Goal: Task Accomplishment & Management: Complete application form

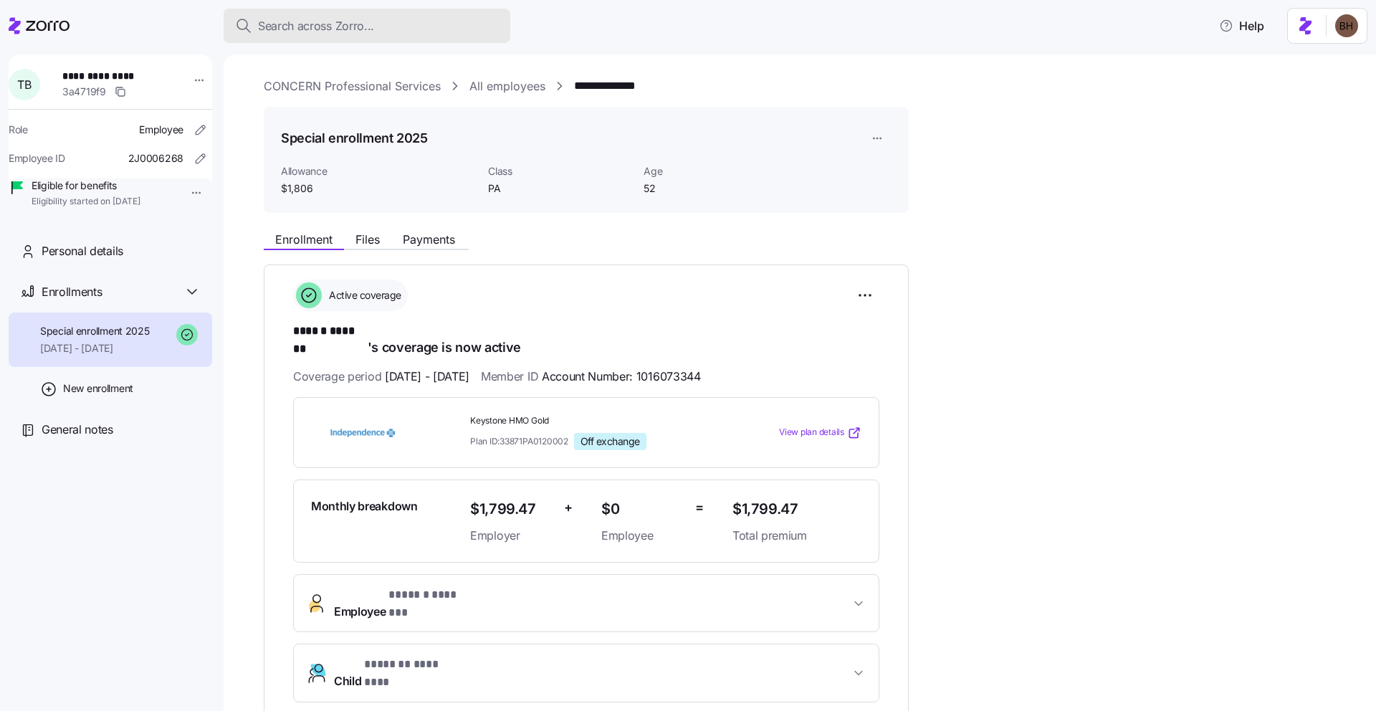
click at [350, 24] on span "Search across Zorro..." at bounding box center [316, 26] width 116 height 18
click at [312, 32] on span "Search across Zorro..." at bounding box center [316, 26] width 116 height 18
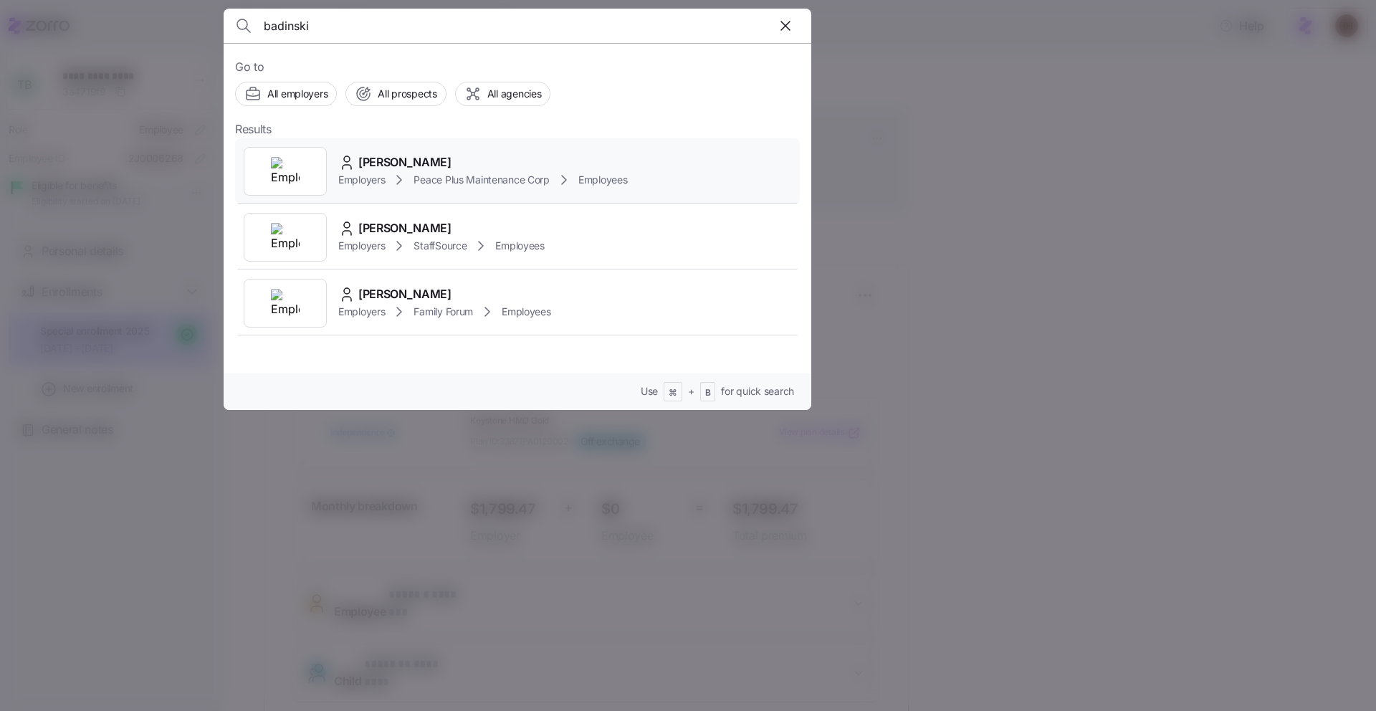
type input "badinski"
click at [421, 162] on span "Lucas J Badinski" at bounding box center [404, 162] width 93 height 18
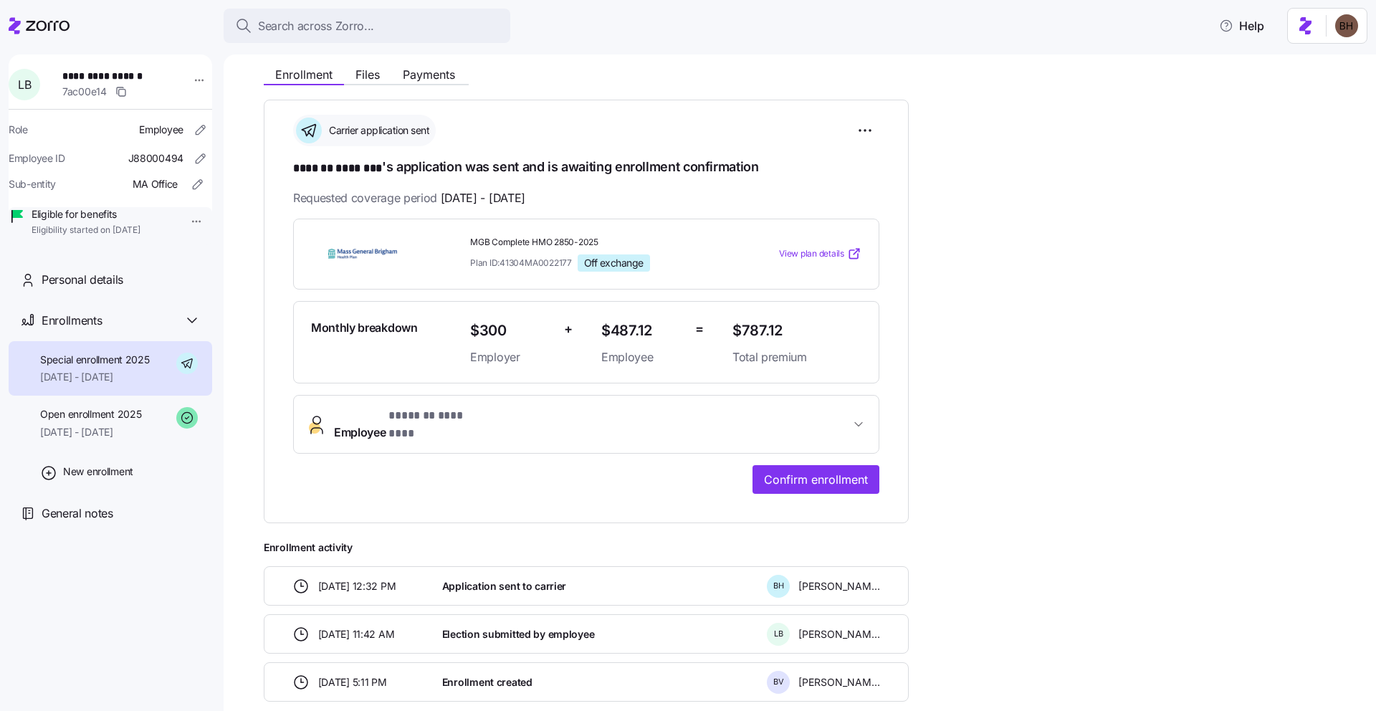
scroll to position [165, 0]
click at [810, 471] on span "Confirm enrollment" at bounding box center [816, 479] width 104 height 17
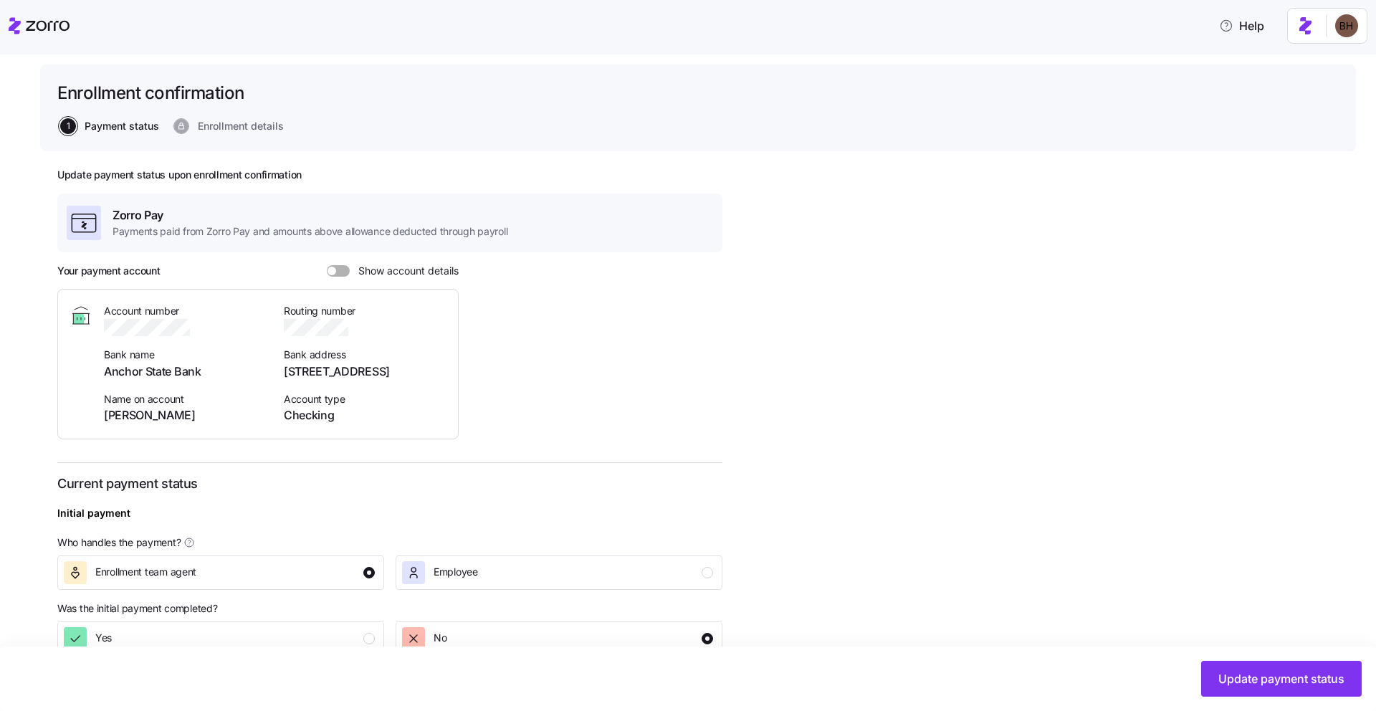
scroll to position [264, 0]
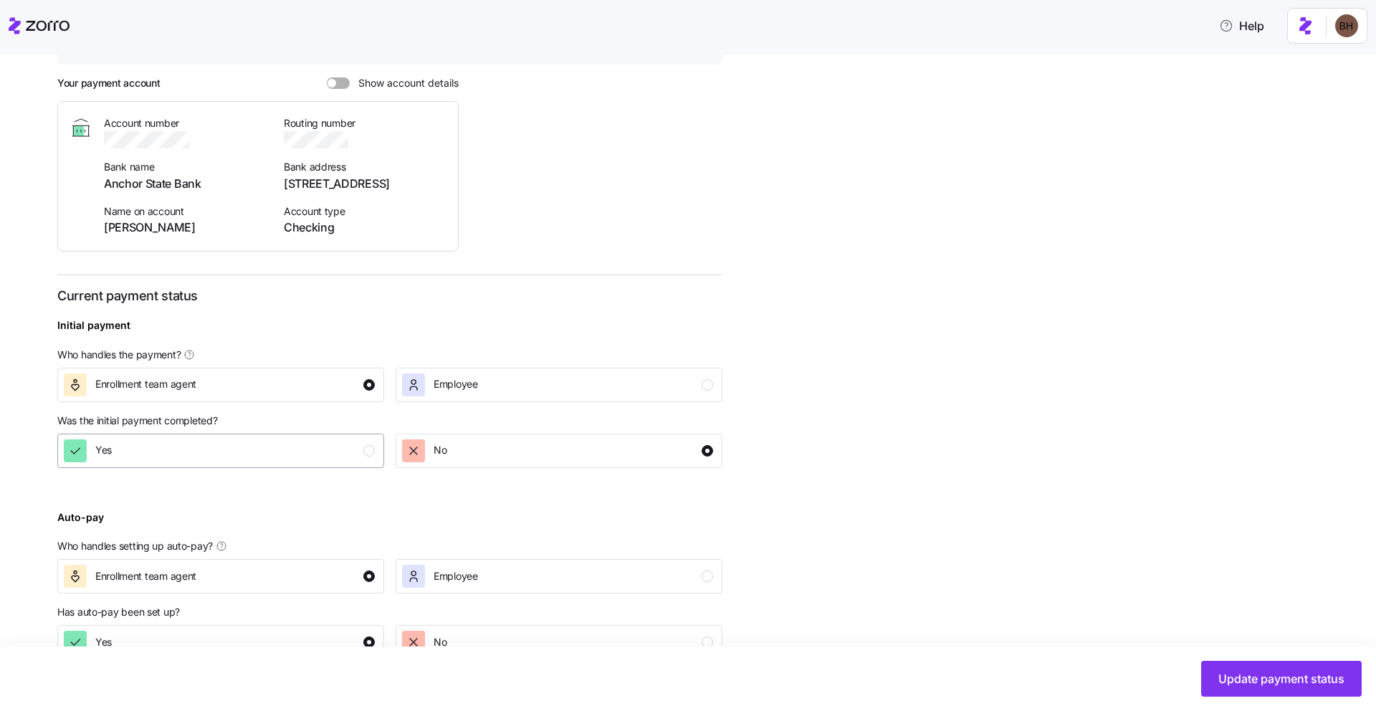
click at [296, 462] on button "Yes" at bounding box center [220, 451] width 327 height 34
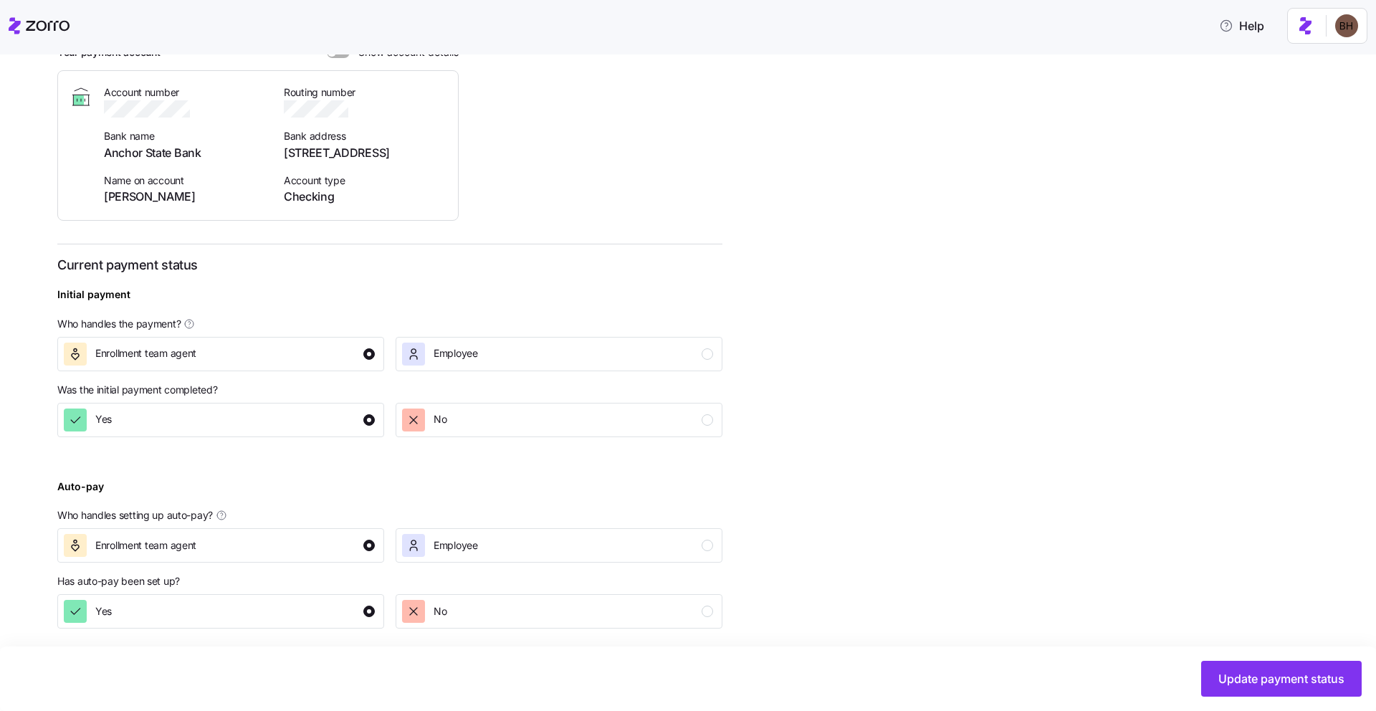
scroll to position [302, 0]
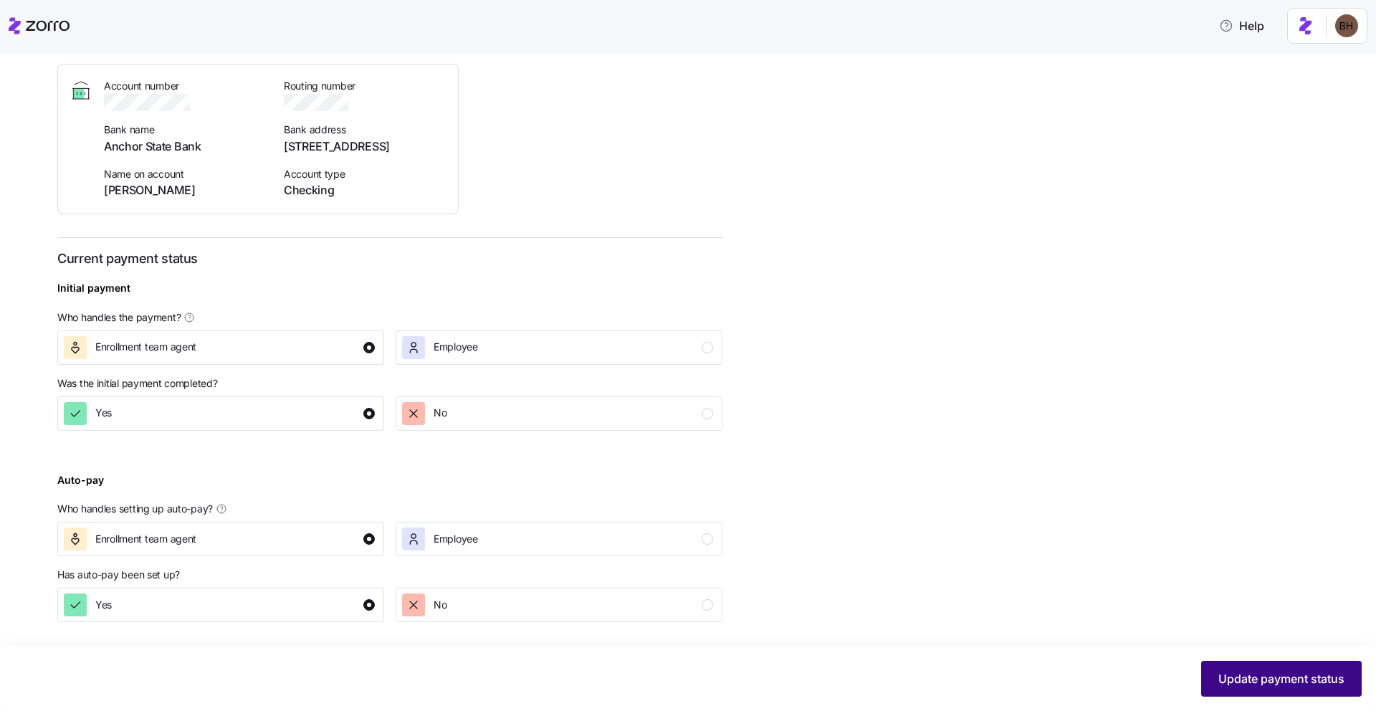
click at [1213, 682] on button "Update payment status" at bounding box center [1281, 679] width 161 height 36
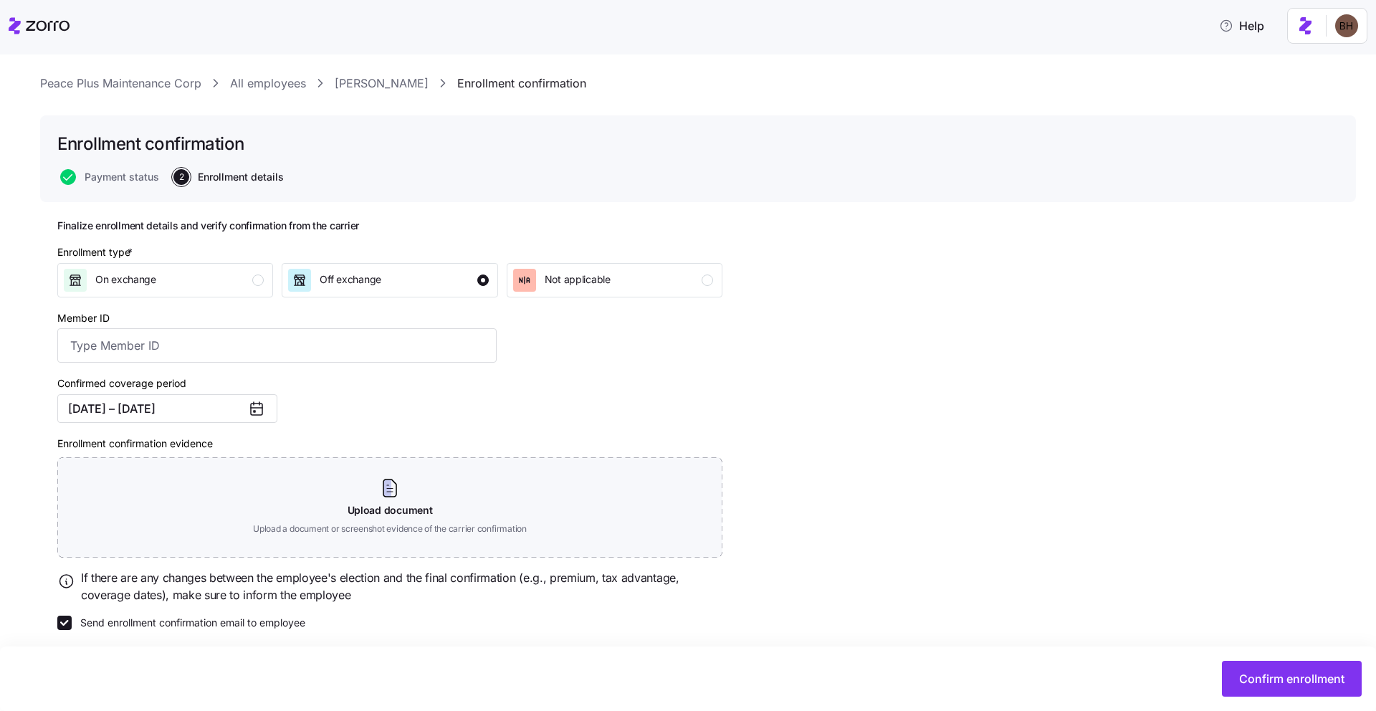
scroll to position [34, 0]
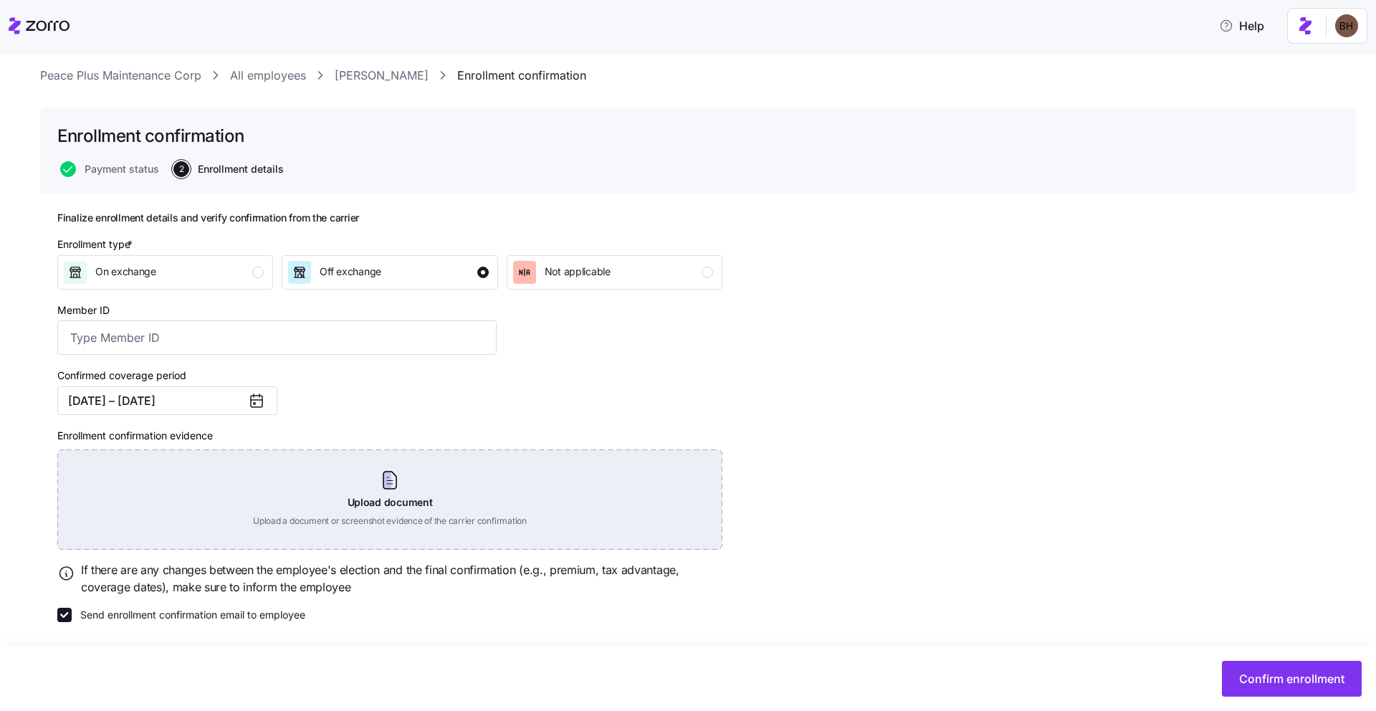
click at [401, 507] on div "Upload document Upload a document or screenshot evidence of the carrier confirm…" at bounding box center [389, 499] width 665 height 100
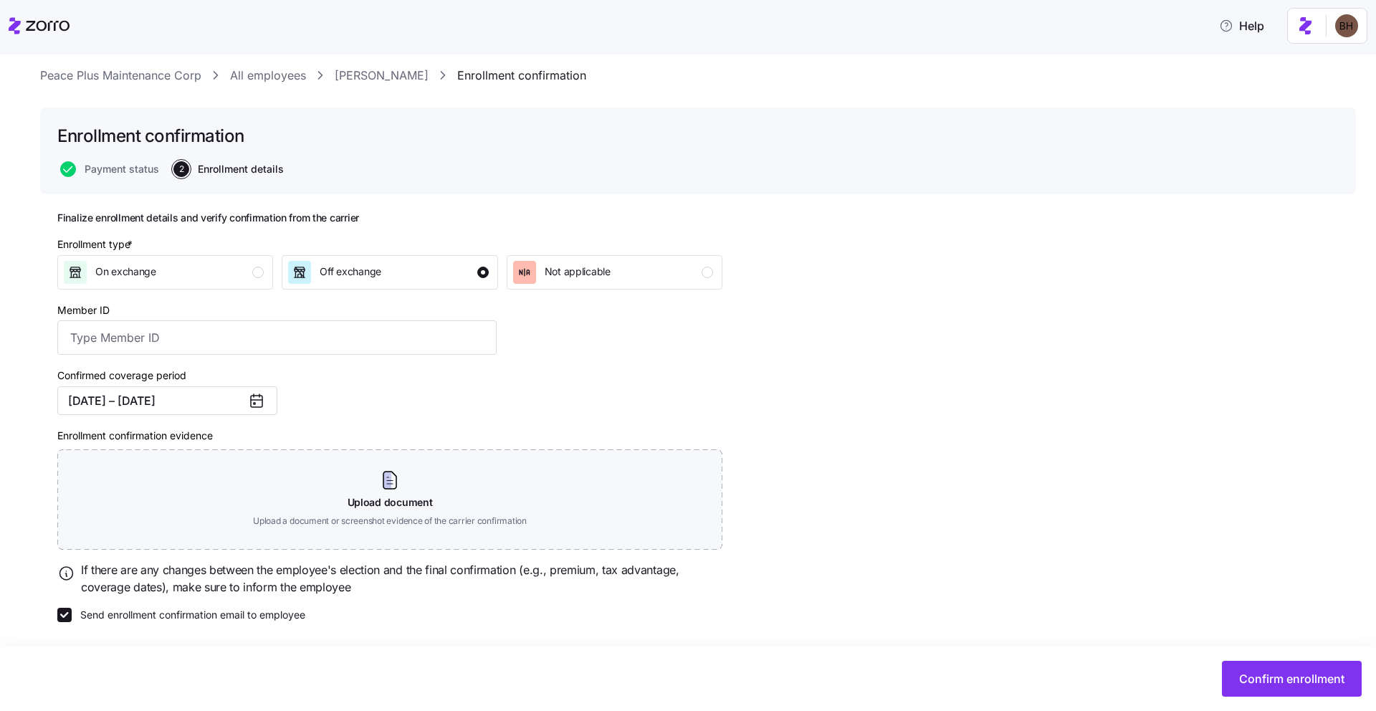
scroll to position [0, 0]
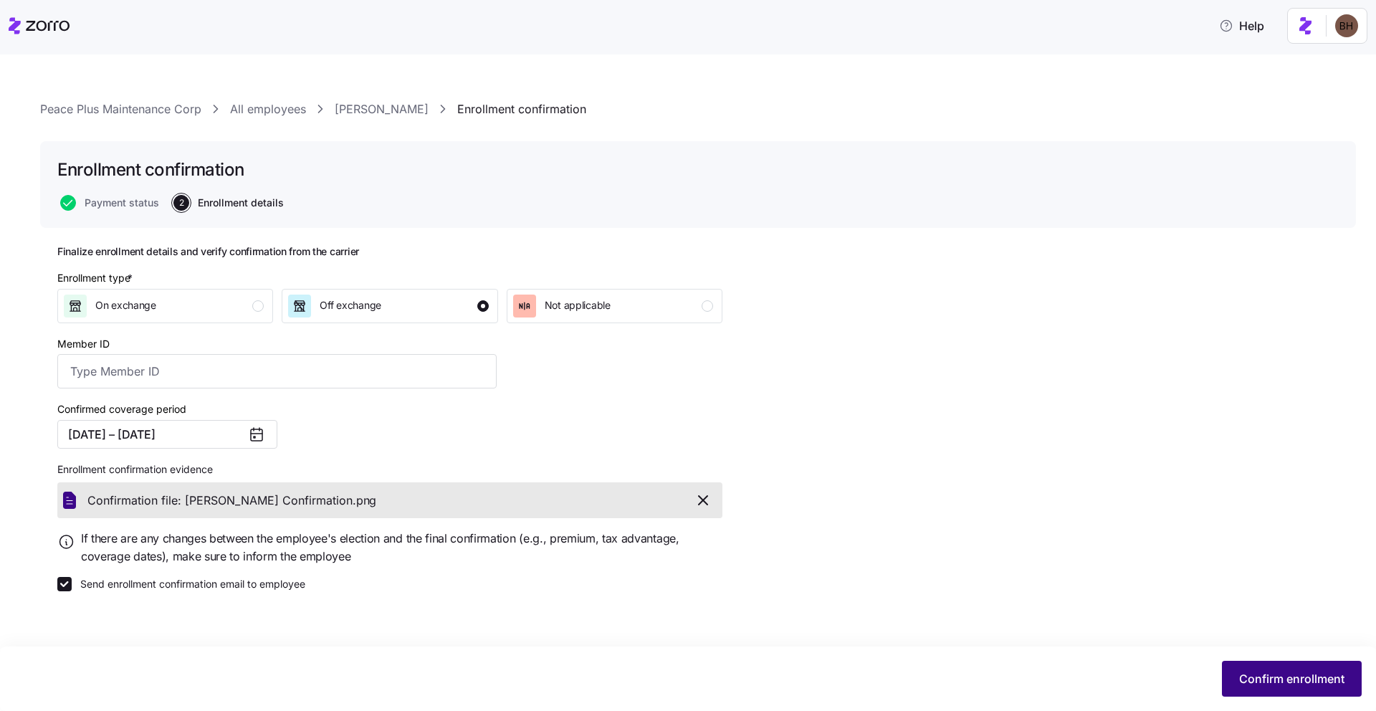
click at [1308, 683] on span "Confirm enrollment" at bounding box center [1291, 678] width 105 height 17
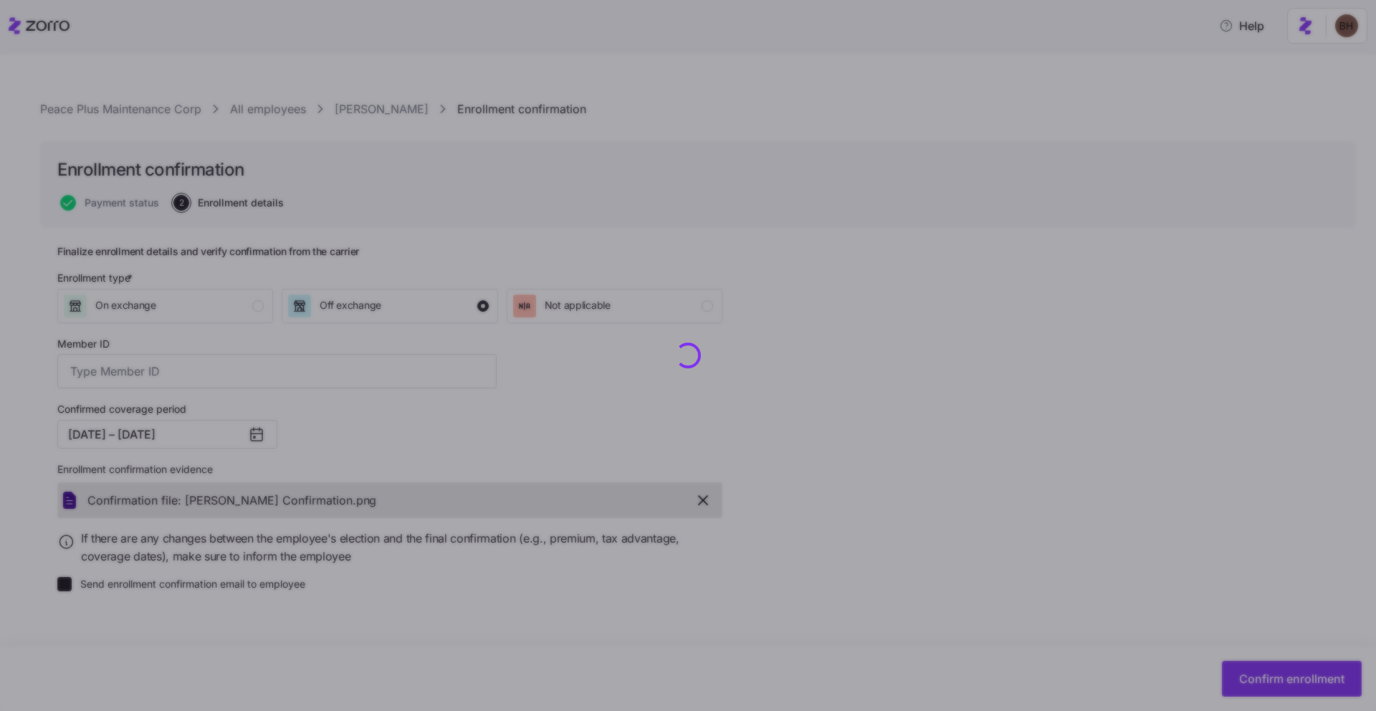
checkbox input "false"
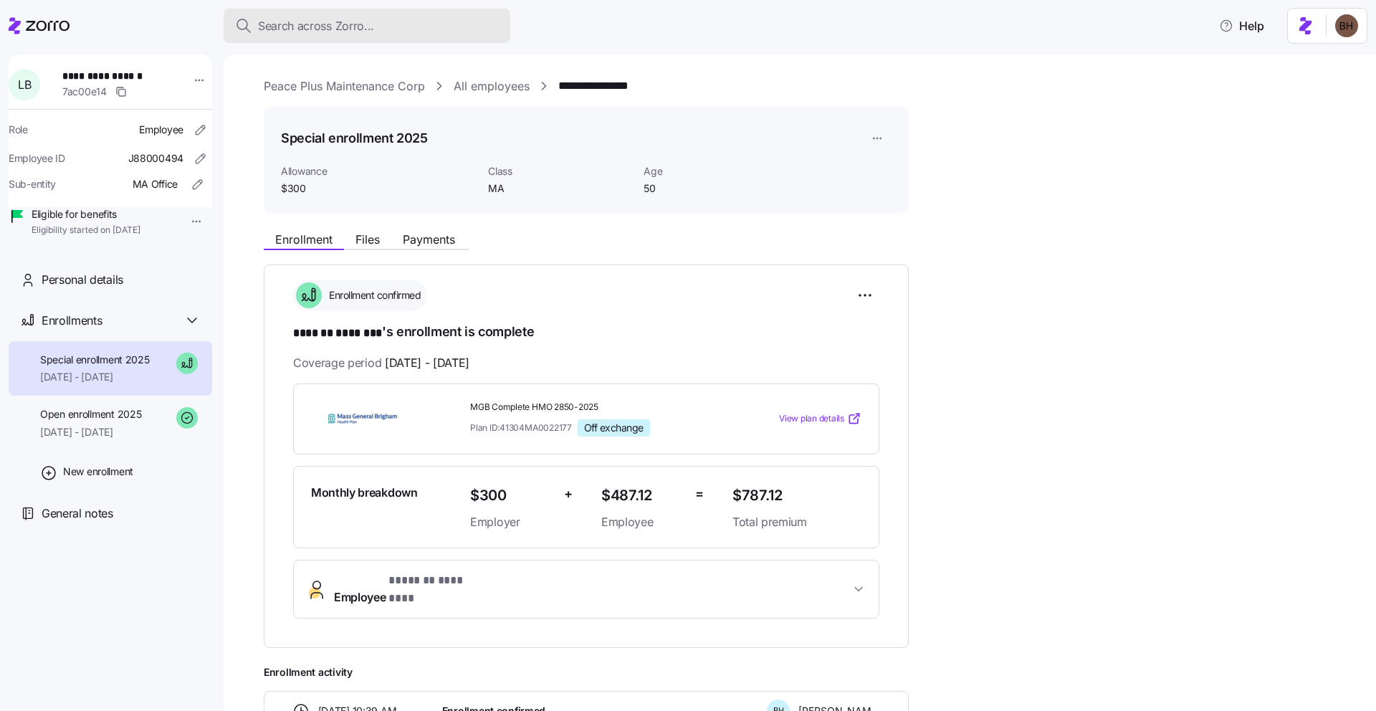
click at [370, 22] on span "Search across Zorro..." at bounding box center [316, 26] width 116 height 18
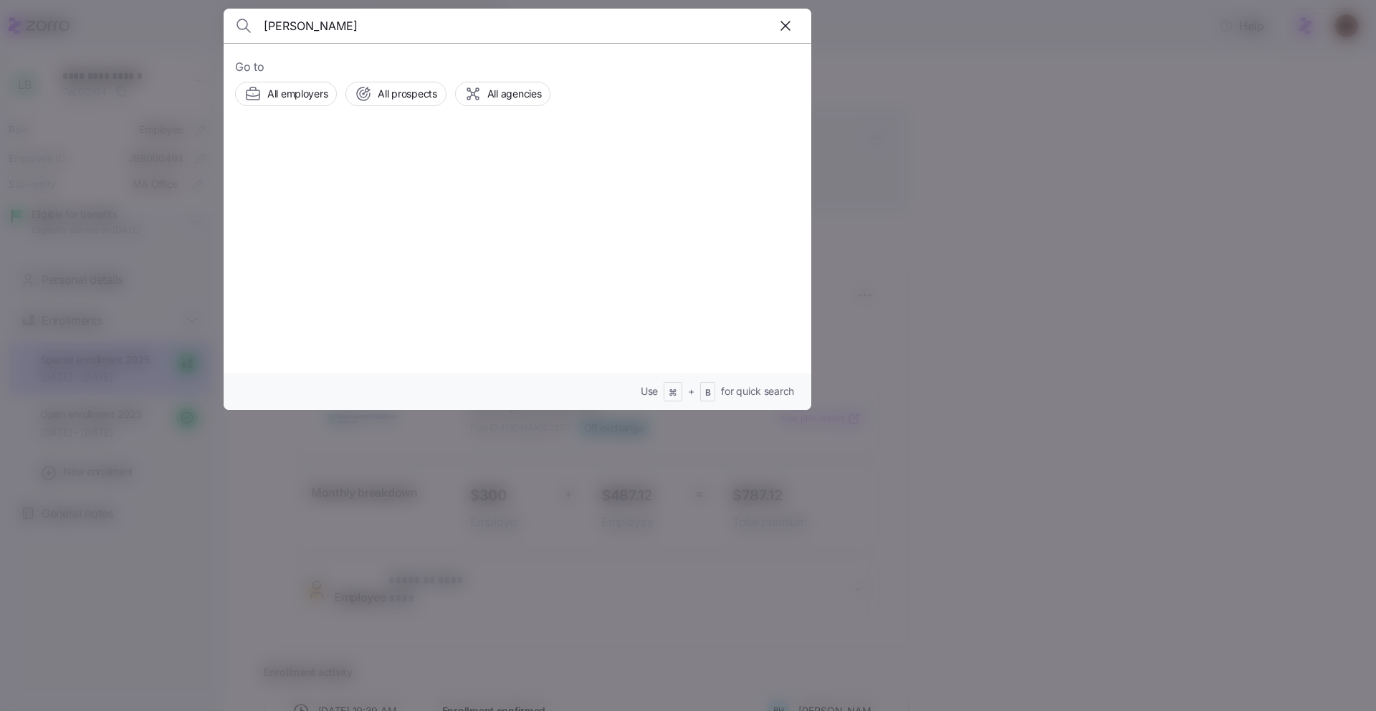
type input "westerlund"
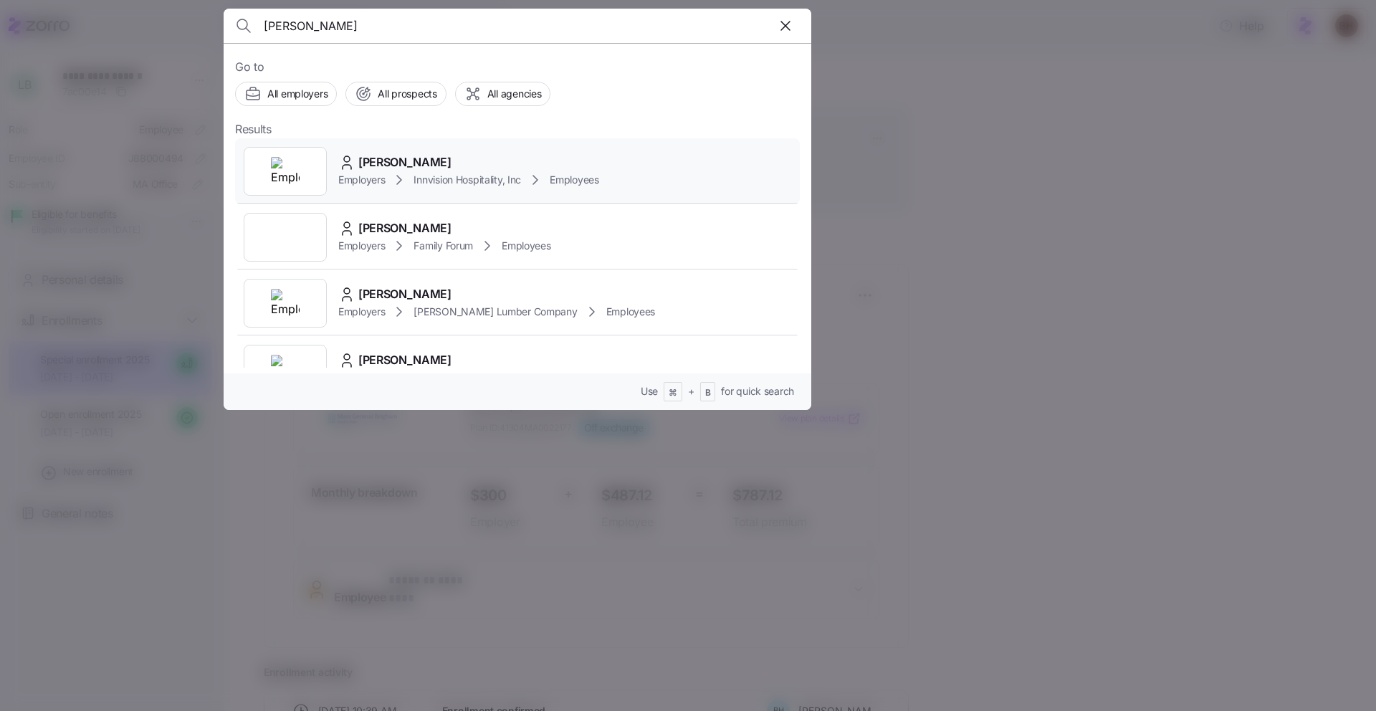
click at [449, 173] on span "Innvision Hospitality, Inc" at bounding box center [466, 180] width 107 height 14
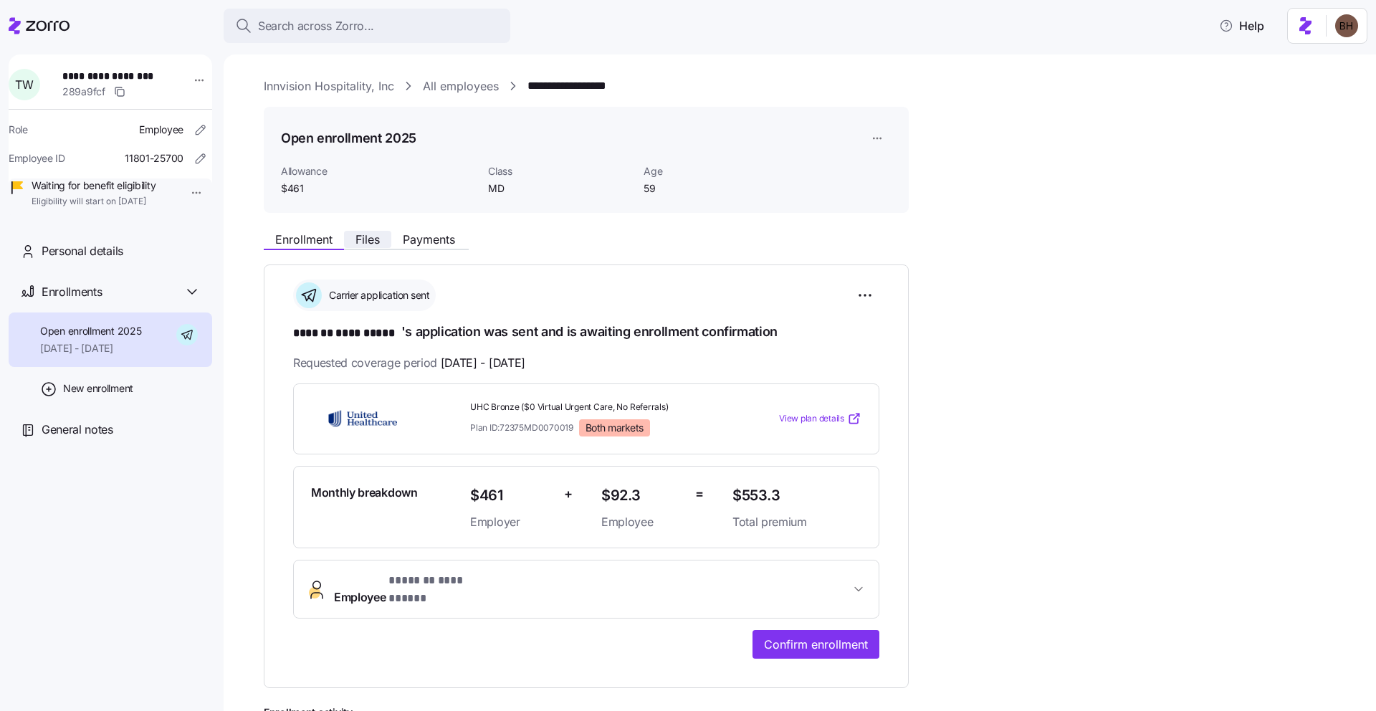
click at [370, 235] on span "Files" at bounding box center [367, 239] width 24 height 11
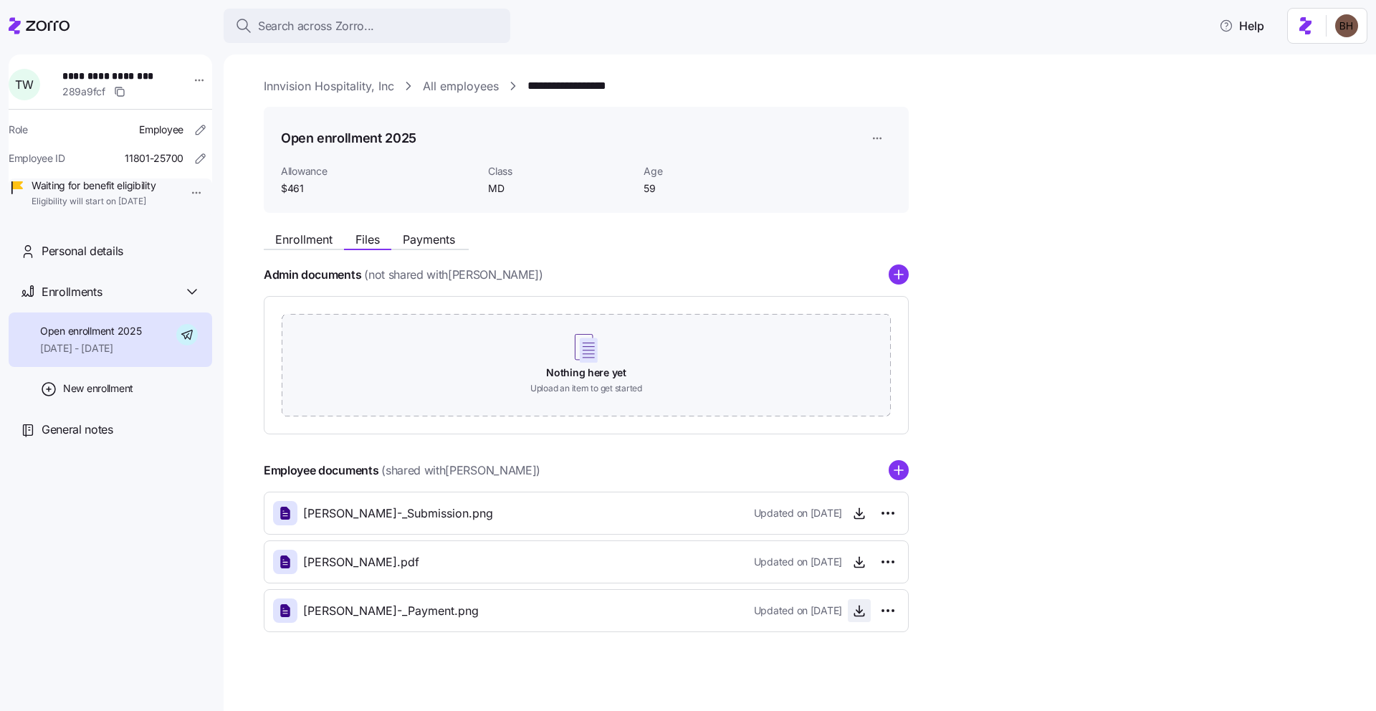
click at [861, 608] on icon "button" at bounding box center [859, 610] width 14 height 14
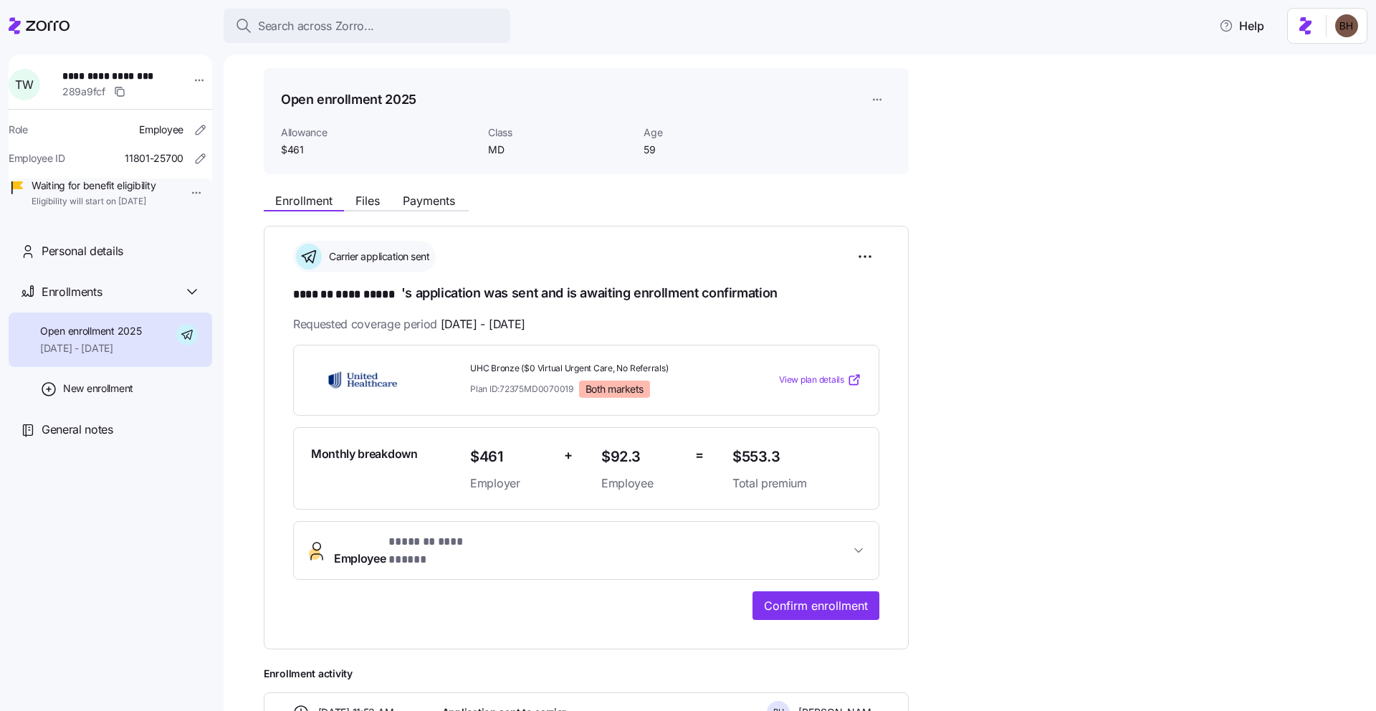
scroll to position [82, 0]
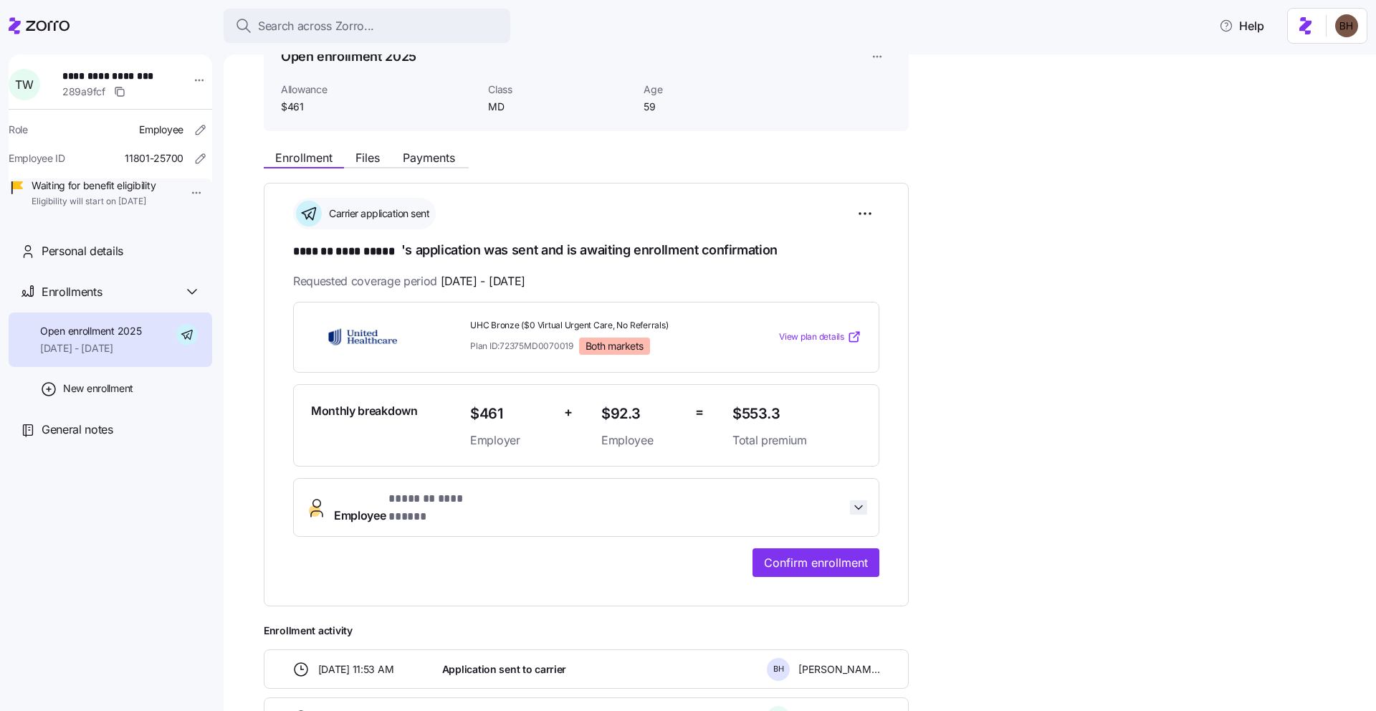
click at [860, 500] on icon "button" at bounding box center [858, 507] width 14 height 14
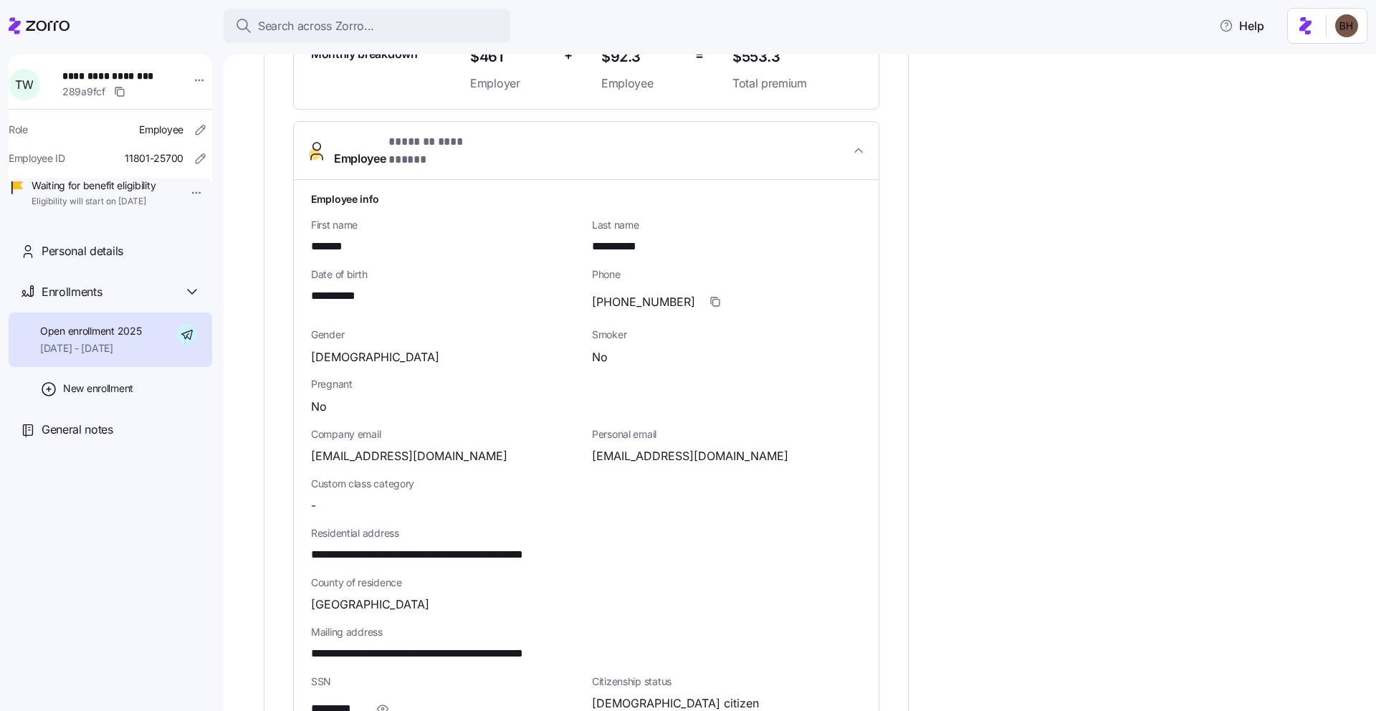
scroll to position [456, 0]
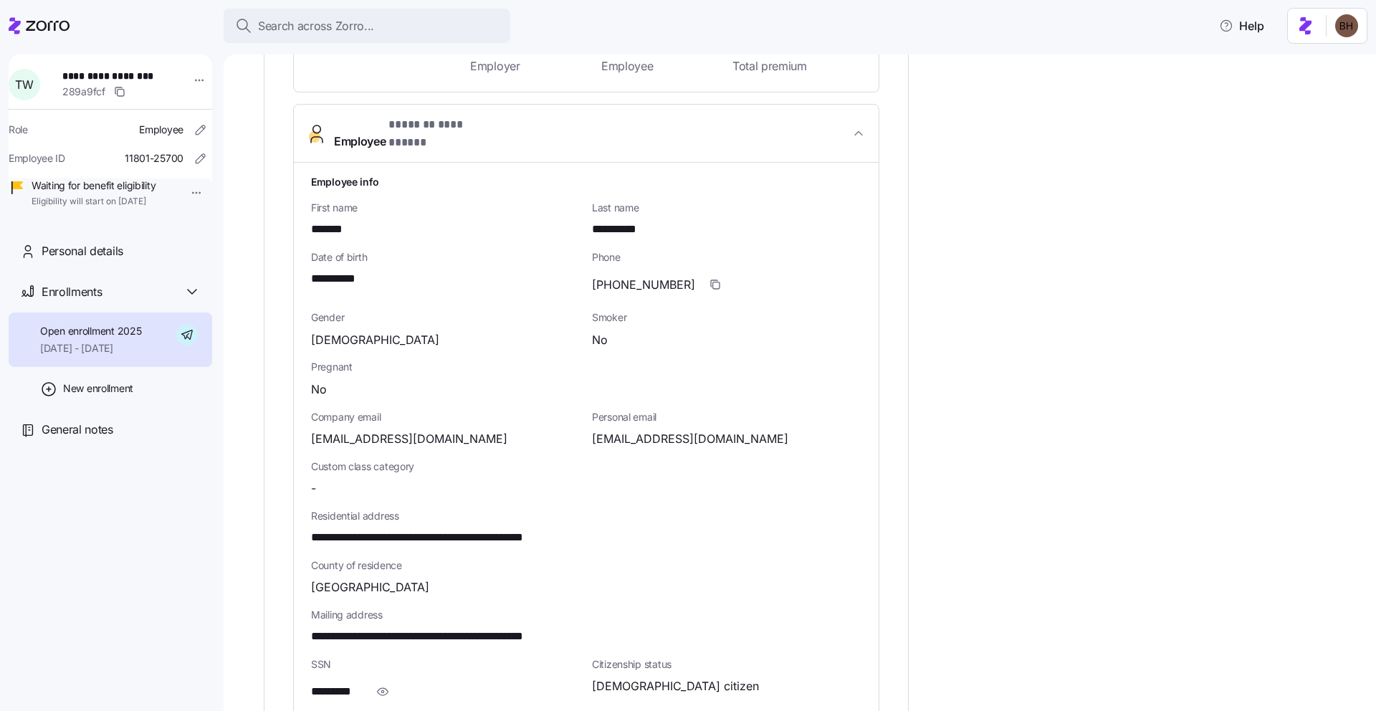
click at [548, 529] on span "**********" at bounding box center [457, 538] width 293 height 18
copy span "****"
